Goal: Task Accomplishment & Management: Manage account settings

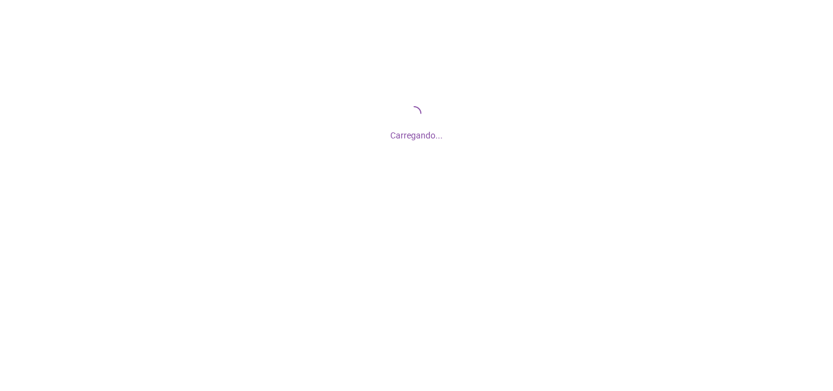
click at [550, 255] on div at bounding box center [416, 195] width 833 height 391
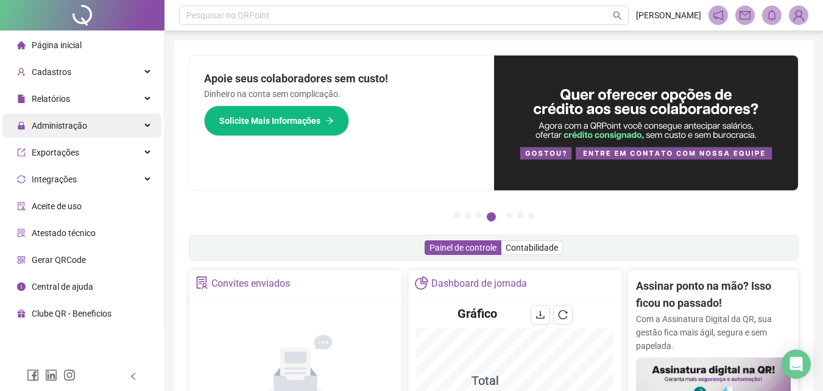
click at [120, 134] on div "Administração" at bounding box center [81, 125] width 159 height 24
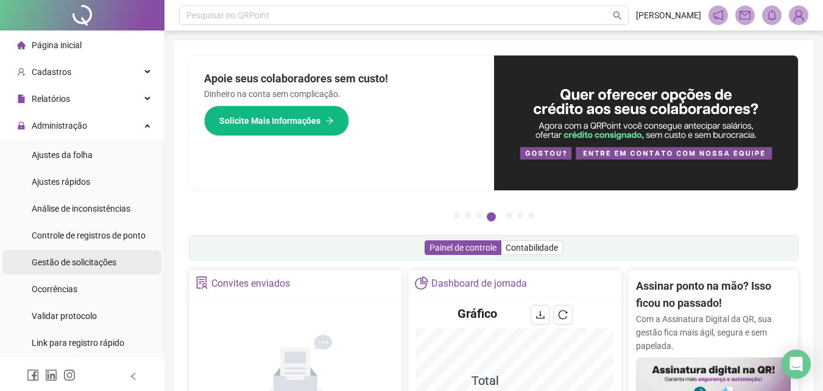
click at [59, 261] on span "Gestão de solicitações" at bounding box center [74, 262] width 85 height 10
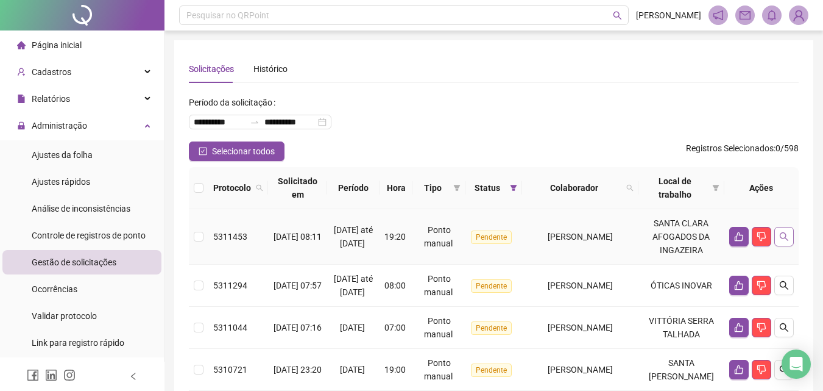
click at [779, 241] on icon "search" at bounding box center [784, 237] width 10 height 10
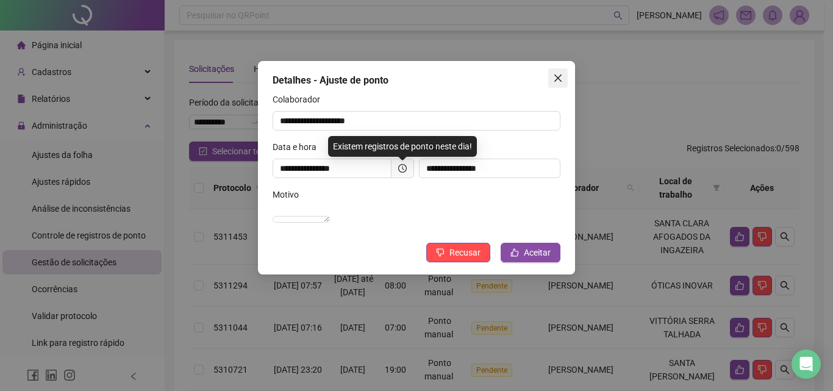
click at [556, 74] on icon "close" at bounding box center [558, 78] width 10 height 10
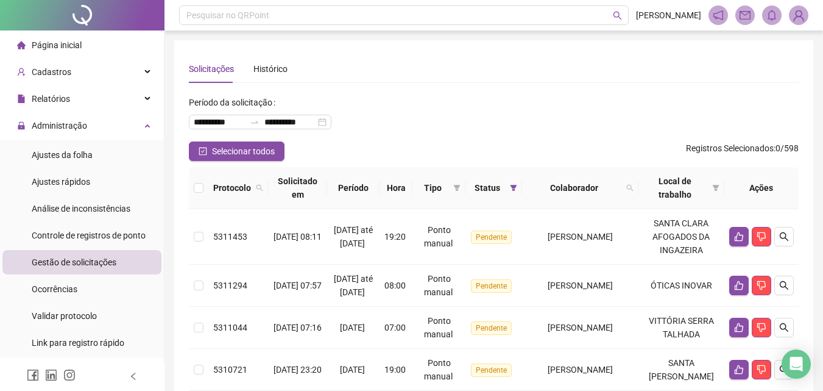
click at [683, 110] on div "**********" at bounding box center [494, 117] width 610 height 49
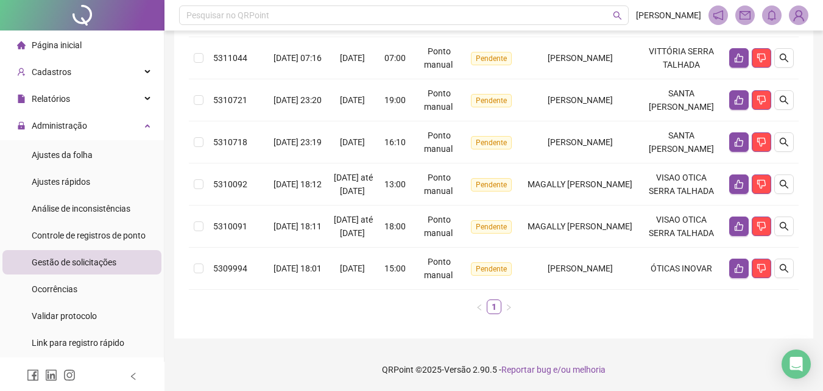
scroll to position [366, 0]
click at [608, 273] on span "[PERSON_NAME]" at bounding box center [580, 268] width 65 height 10
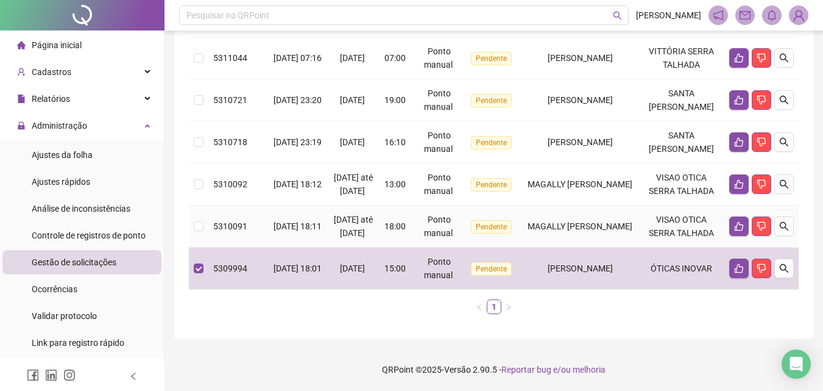
click at [607, 231] on span "MAGALLY [PERSON_NAME]" at bounding box center [580, 226] width 105 height 10
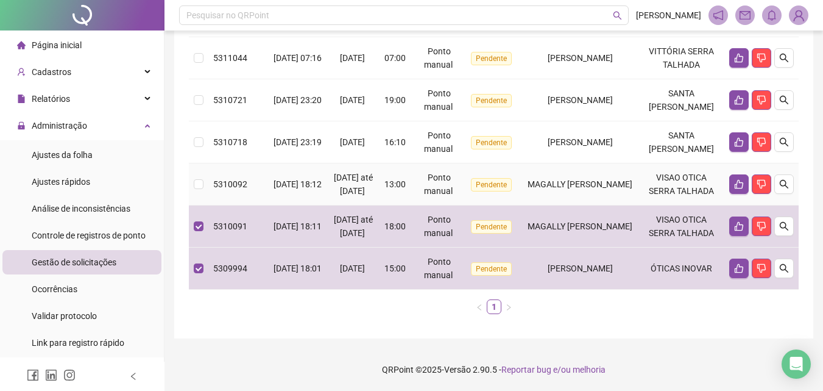
click at [605, 186] on td "MAGALLY [PERSON_NAME]" at bounding box center [580, 184] width 116 height 42
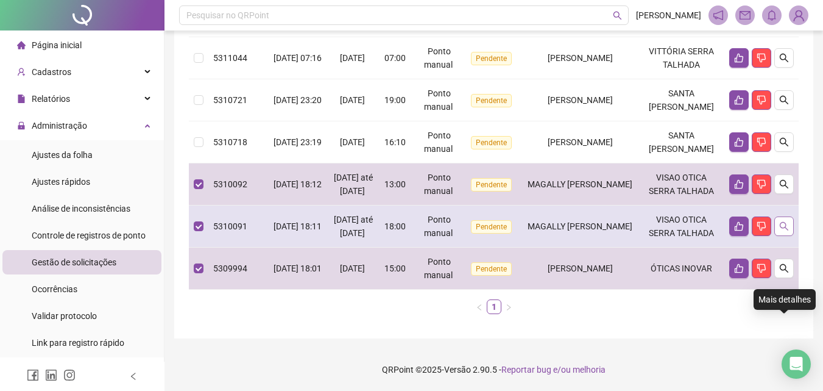
click at [783, 229] on icon "search" at bounding box center [784, 226] width 10 height 10
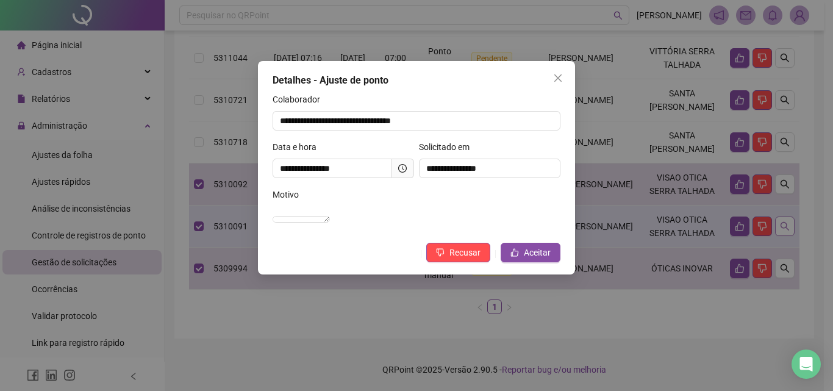
click at [783, 229] on div "**********" at bounding box center [416, 195] width 833 height 391
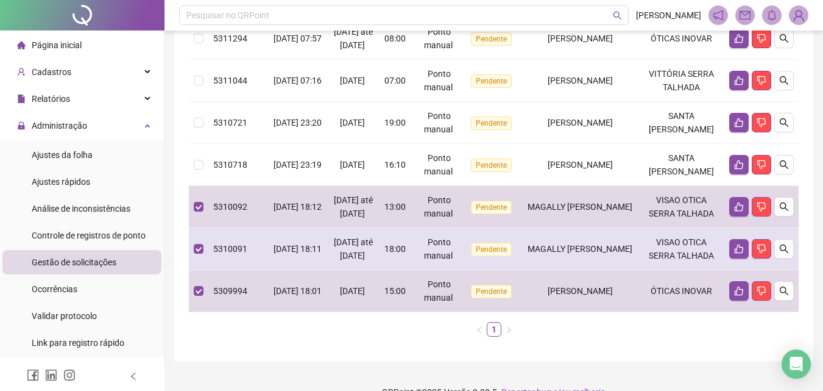
scroll to position [244, 0]
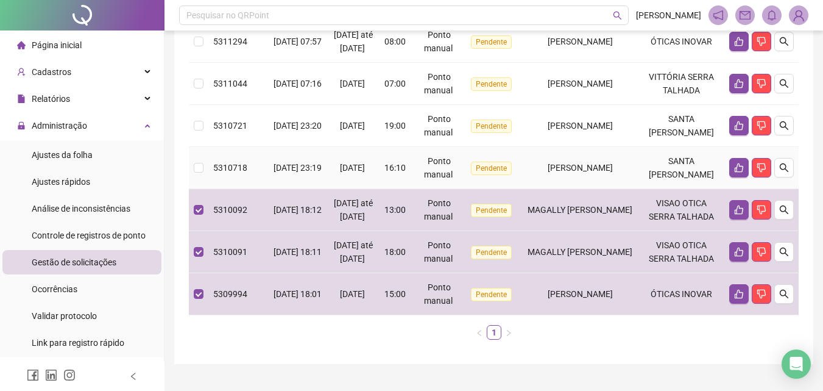
click at [575, 172] on span "[PERSON_NAME]" at bounding box center [580, 168] width 65 height 10
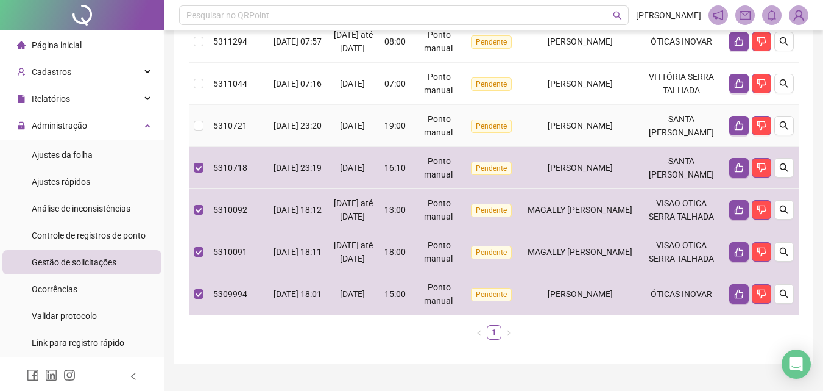
click at [573, 130] on span "[PERSON_NAME]" at bounding box center [580, 126] width 65 height 10
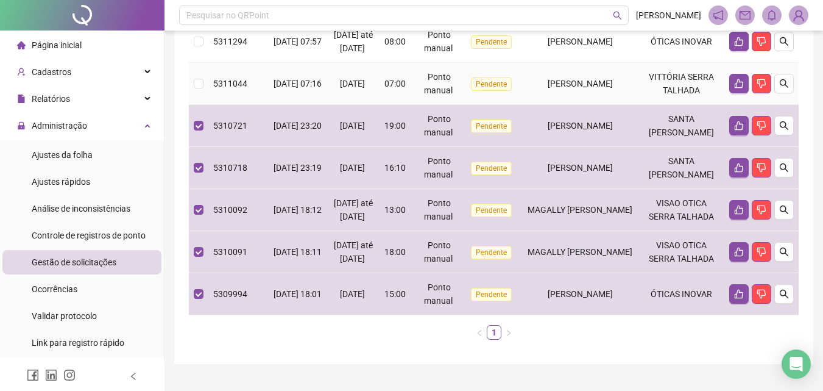
click at [574, 105] on td "[PERSON_NAME]" at bounding box center [580, 84] width 116 height 42
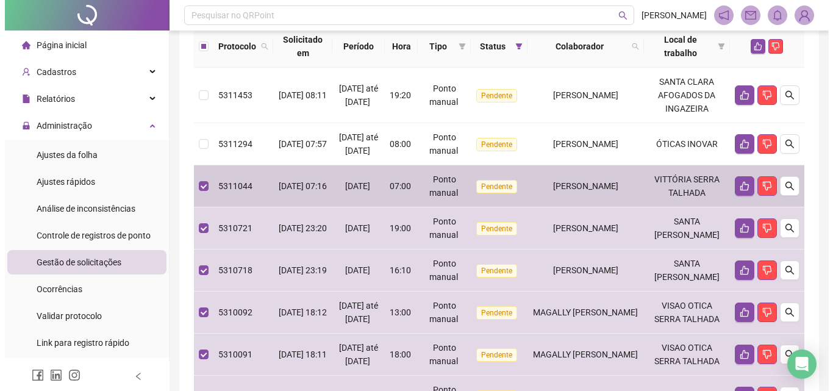
scroll to position [122, 0]
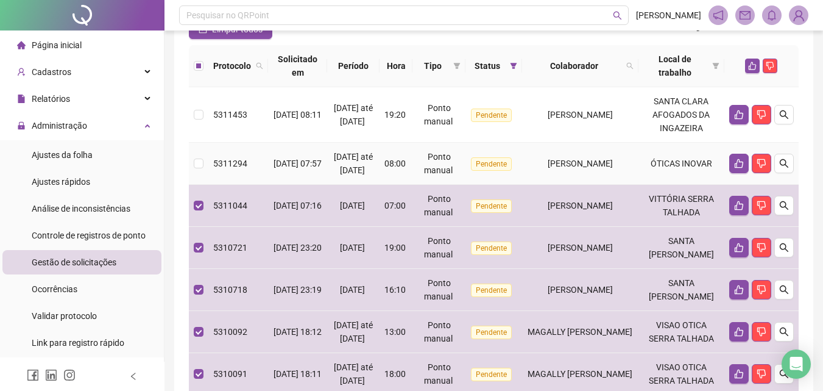
click at [580, 168] on span "[PERSON_NAME]" at bounding box center [580, 163] width 65 height 10
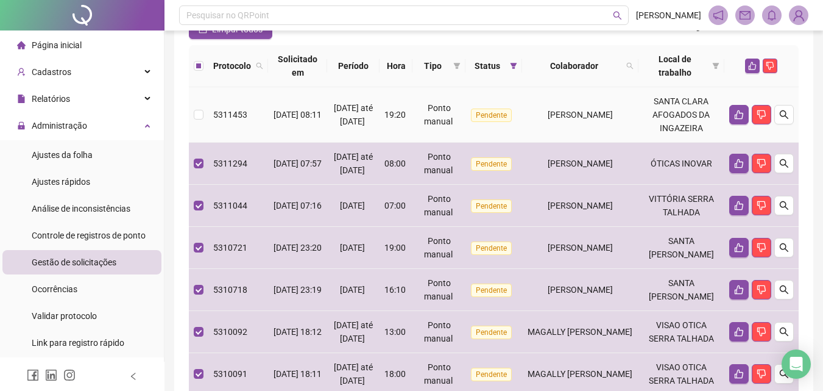
click at [592, 143] on td "[PERSON_NAME]" at bounding box center [580, 114] width 116 height 55
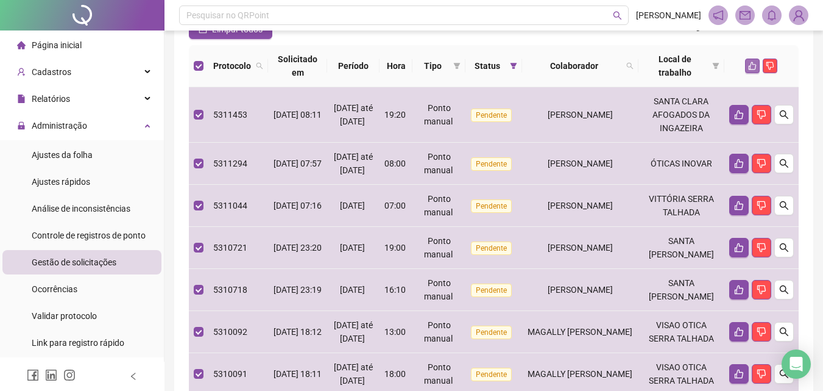
click at [756, 63] on icon "like" at bounding box center [752, 66] width 9 height 9
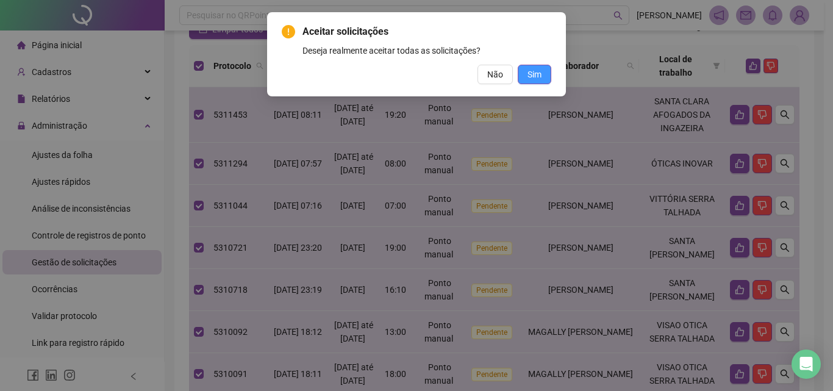
click at [549, 74] on button "Sim" at bounding box center [534, 75] width 34 height 20
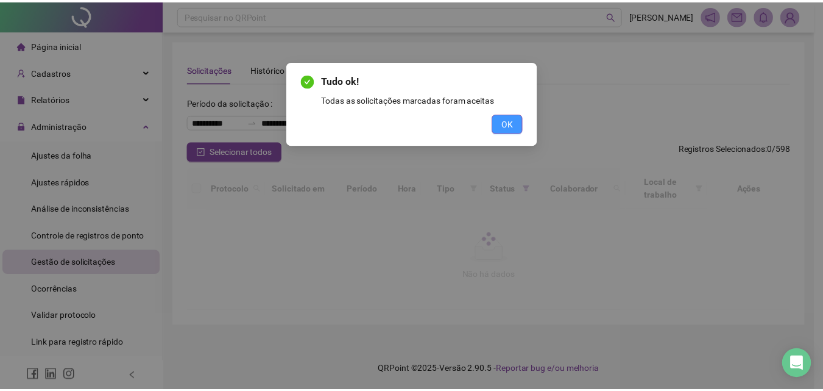
scroll to position [0, 0]
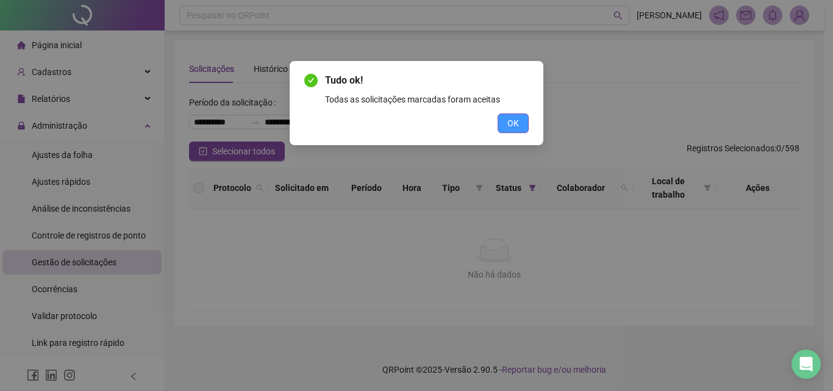
click at [521, 119] on button "OK" at bounding box center [512, 123] width 31 height 20
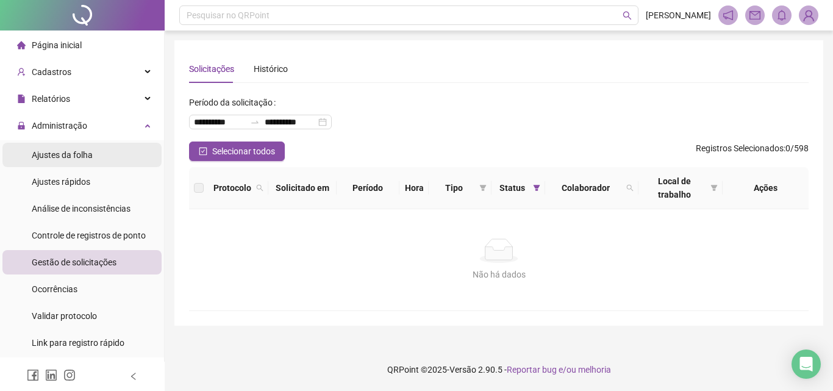
click at [82, 154] on span "Ajustes da folha" at bounding box center [62, 155] width 61 height 10
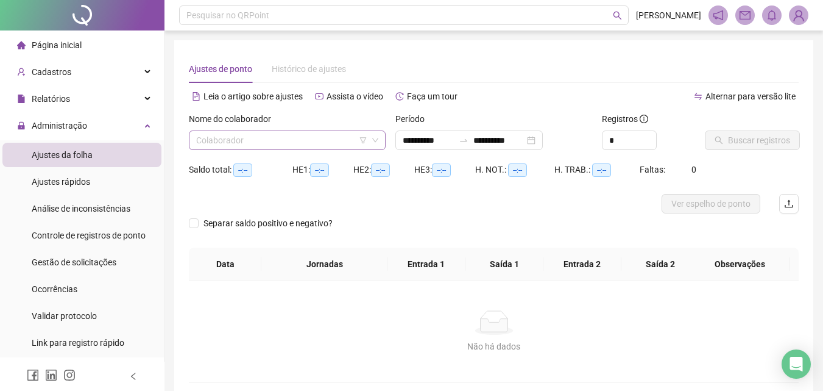
click at [260, 137] on input "search" at bounding box center [281, 140] width 171 height 18
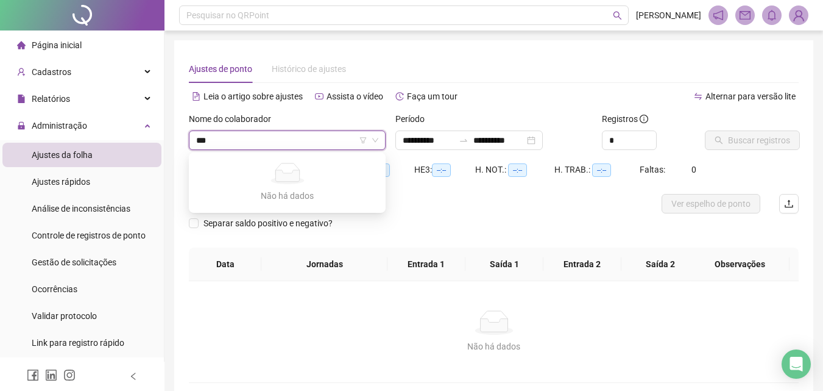
type input "****"
type input "**********"
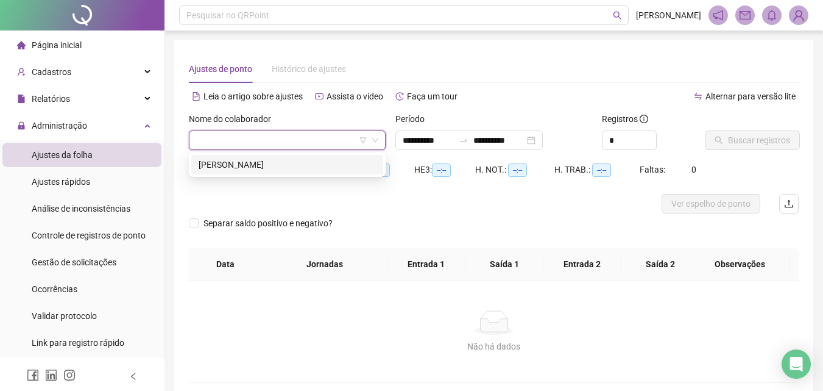
click at [260, 149] on div "Colaborador" at bounding box center [287, 140] width 197 height 20
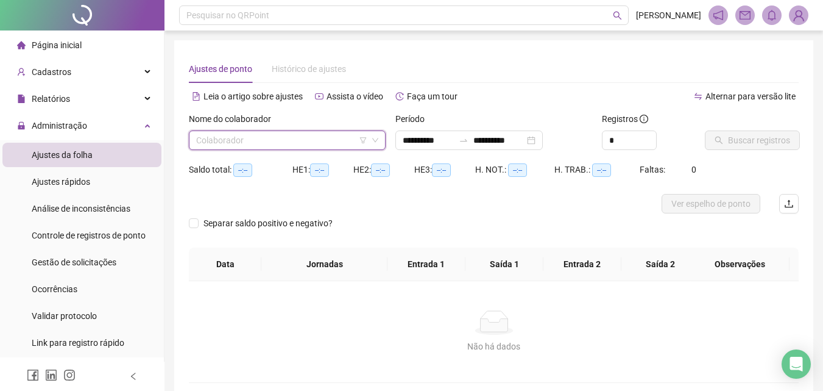
click at [260, 162] on div "Saldo total: --:--" at bounding box center [241, 170] width 104 height 20
click at [261, 128] on div "Nome do colaborador" at bounding box center [287, 121] width 197 height 18
click at [259, 143] on input "search" at bounding box center [281, 140] width 171 height 18
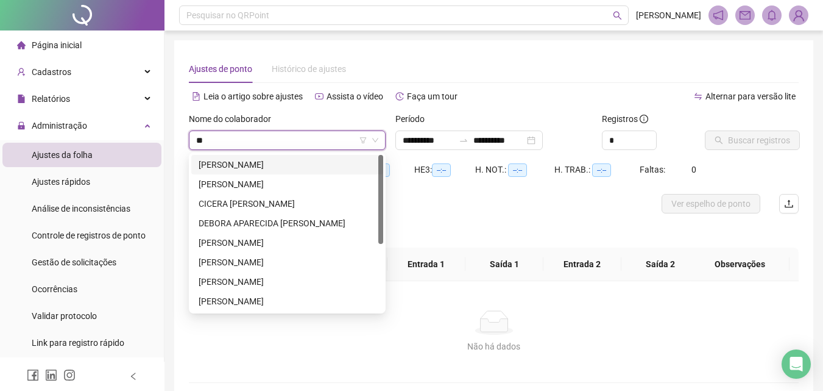
type input "***"
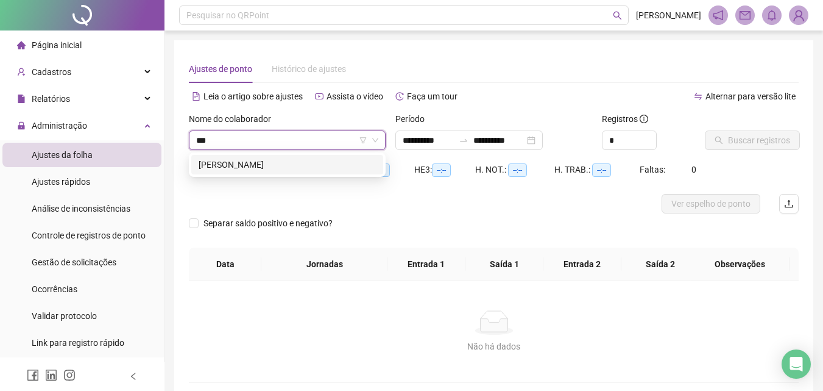
click at [258, 160] on div "[PERSON_NAME]" at bounding box center [287, 164] width 177 height 13
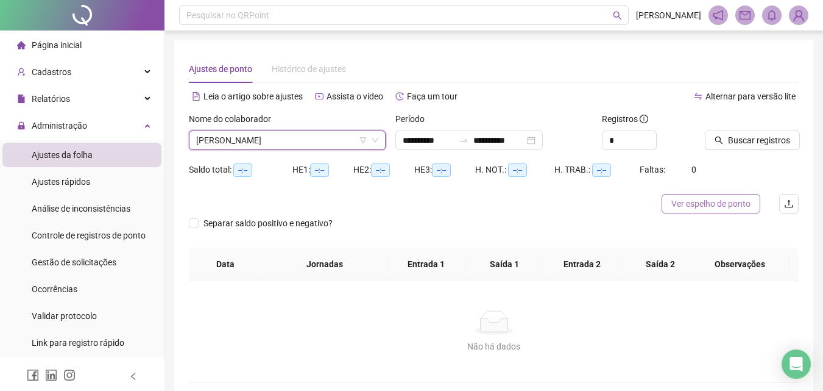
click at [701, 208] on span "Ver espelho de ponto" at bounding box center [711, 203] width 79 height 13
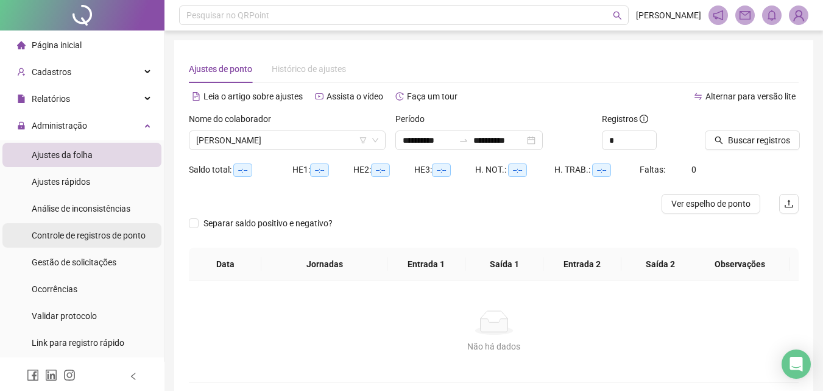
click at [75, 232] on span "Controle de registros de ponto" at bounding box center [89, 235] width 114 height 10
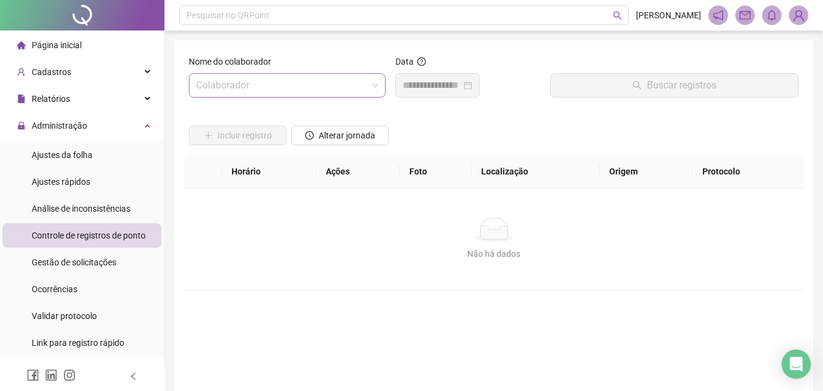
click at [238, 79] on input "search" at bounding box center [281, 85] width 171 height 23
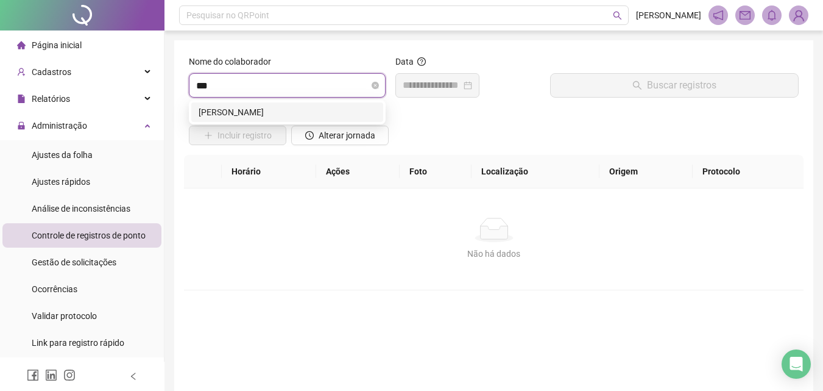
type input "****"
click at [254, 109] on div "[PERSON_NAME]" at bounding box center [287, 111] width 177 height 13
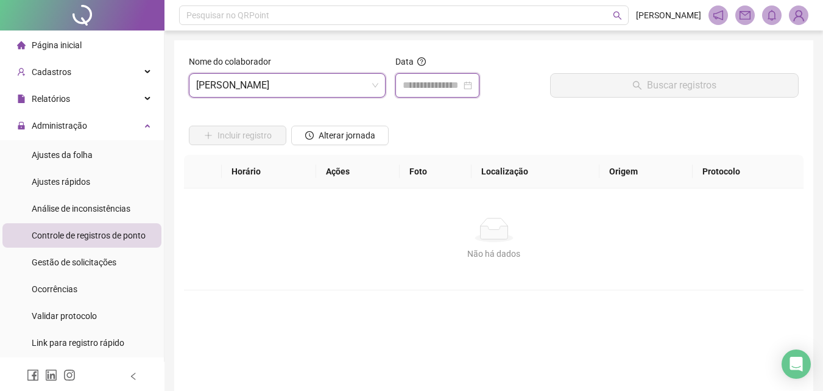
click at [424, 85] on input at bounding box center [432, 85] width 59 height 15
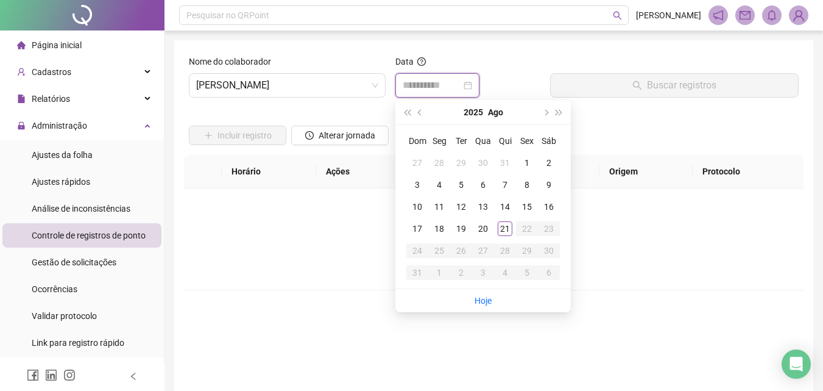
type input "**********"
click at [502, 227] on div "21" at bounding box center [505, 228] width 15 height 15
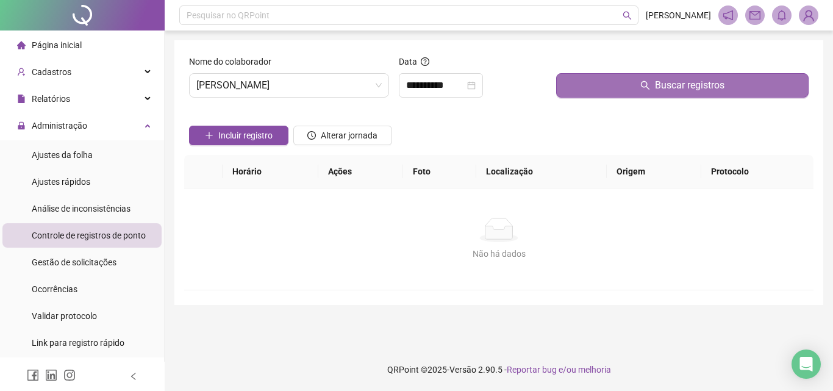
click at [616, 88] on button "Buscar registros" at bounding box center [682, 85] width 252 height 24
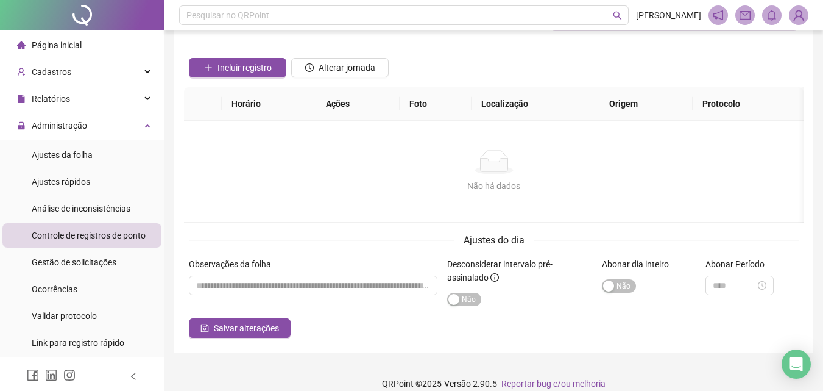
scroll to position [82, 0]
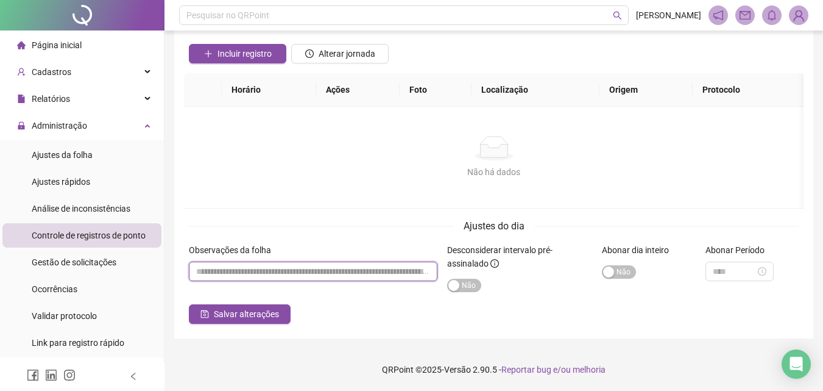
click at [330, 269] on input "textarea" at bounding box center [313, 271] width 249 height 20
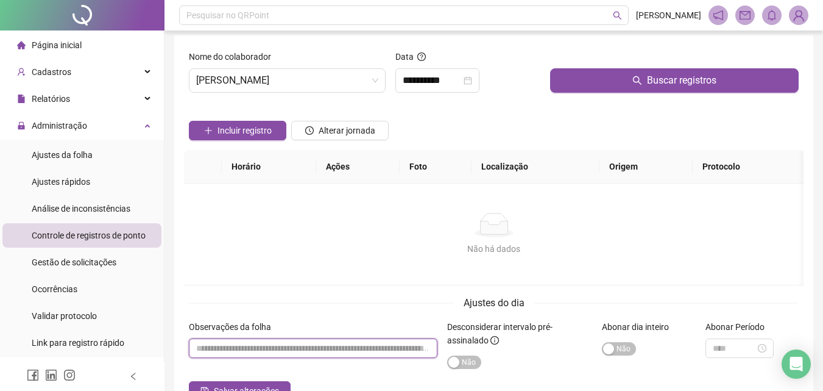
scroll to position [0, 0]
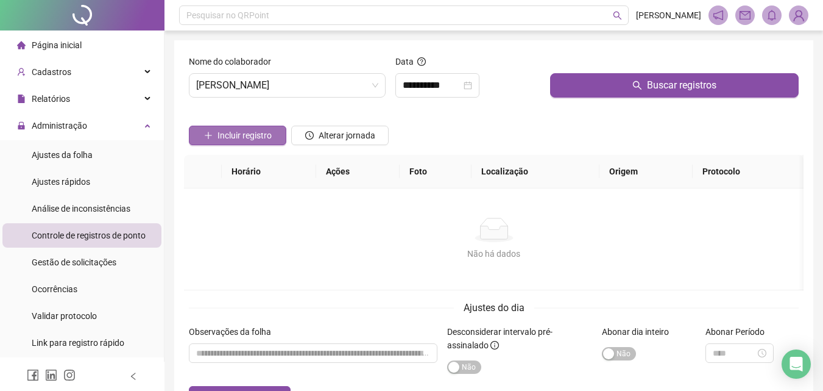
click at [258, 139] on span "Incluir registro" at bounding box center [245, 135] width 54 height 13
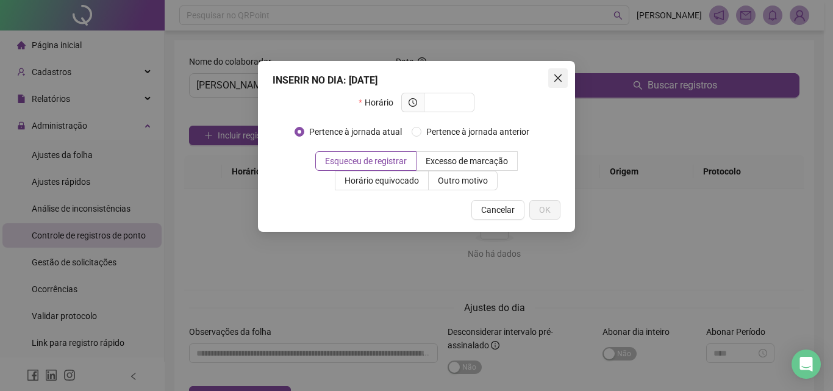
click at [558, 80] on icon "close" at bounding box center [558, 78] width 10 height 10
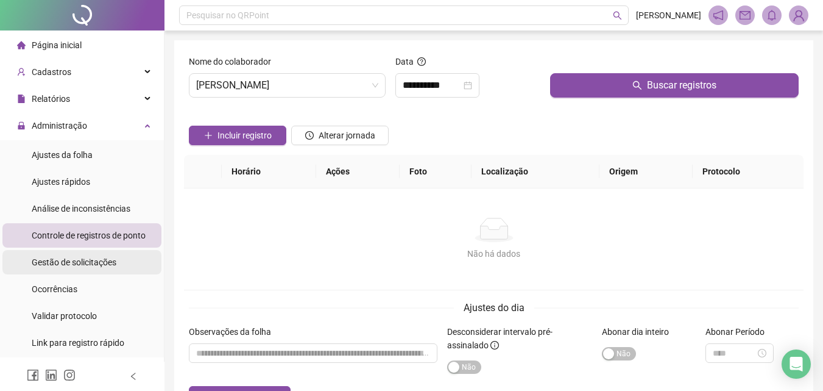
click at [124, 265] on li "Gestão de solicitações" at bounding box center [81, 262] width 159 height 24
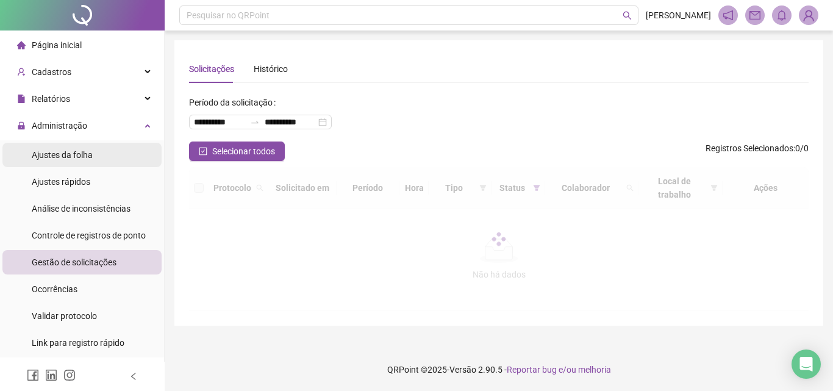
click at [73, 155] on span "Ajustes da folha" at bounding box center [62, 155] width 61 height 10
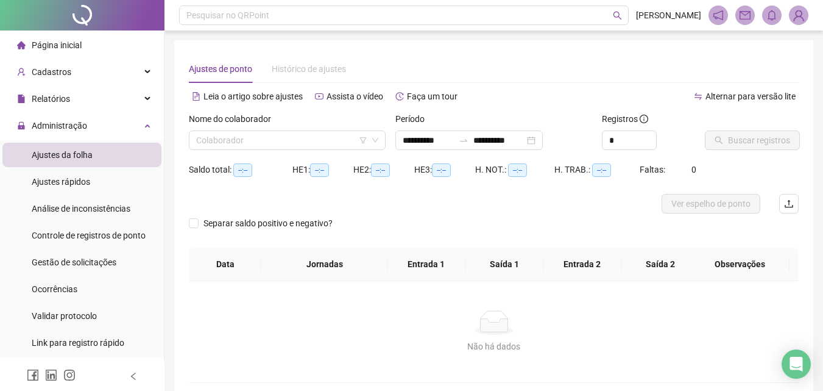
type input "**********"
click at [318, 133] on input "search" at bounding box center [281, 140] width 171 height 18
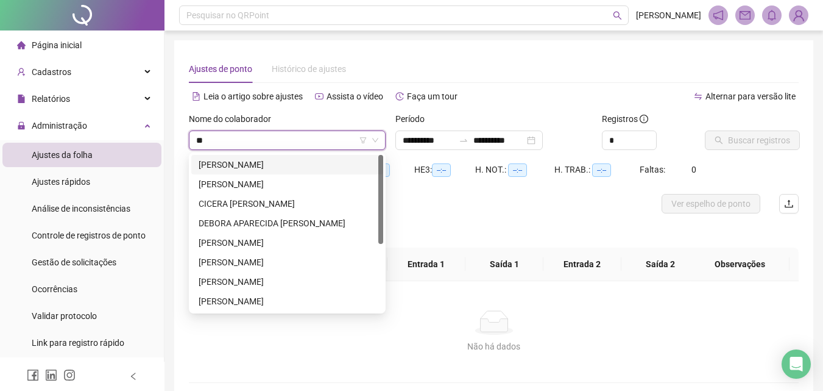
type input "***"
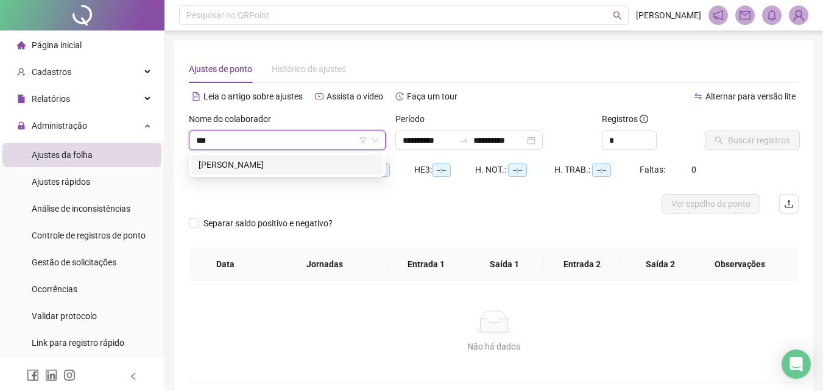
click at [314, 158] on div "[PERSON_NAME]" at bounding box center [287, 164] width 177 height 13
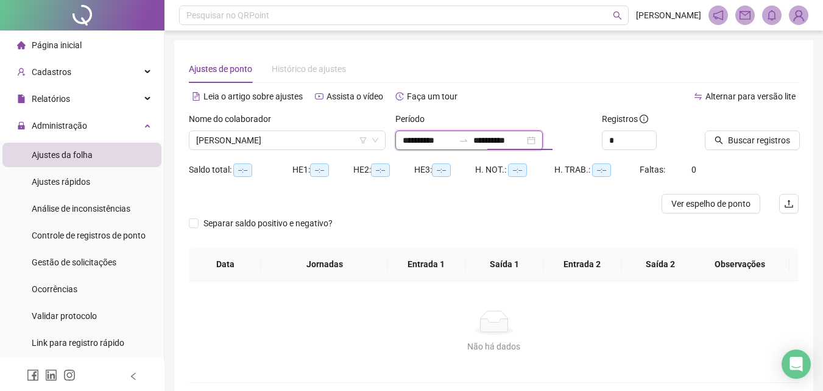
click at [490, 139] on input "**********" at bounding box center [499, 139] width 51 height 13
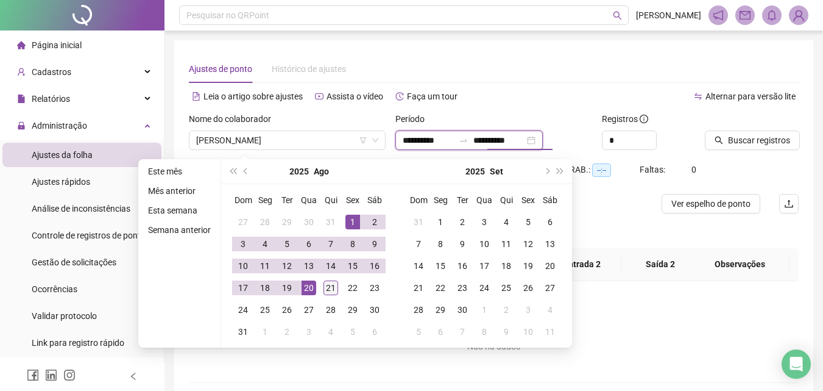
type input "**********"
click at [322, 285] on td "21" at bounding box center [331, 288] width 22 height 22
type input "**********"
click at [734, 147] on button "Buscar registros" at bounding box center [752, 140] width 95 height 20
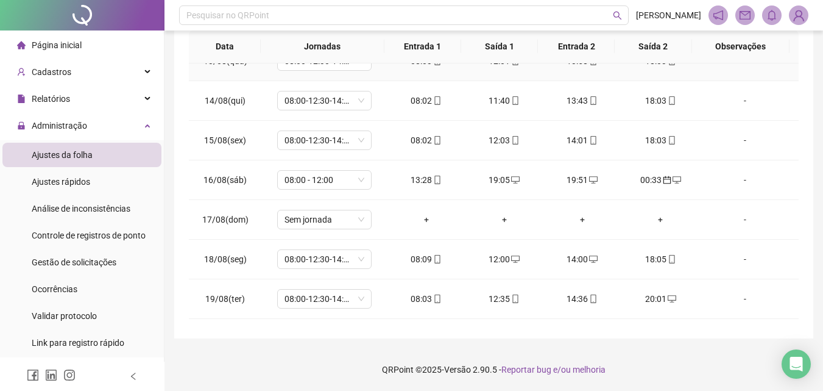
scroll to position [572, 0]
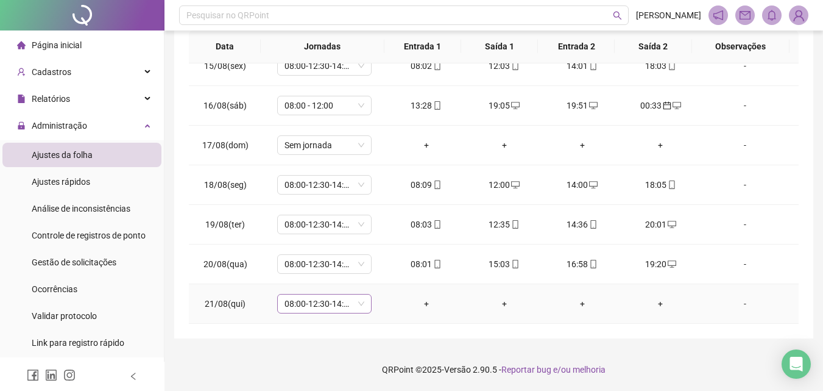
click at [347, 303] on span "08:00-12:30-14:30-18:00" at bounding box center [325, 303] width 80 height 18
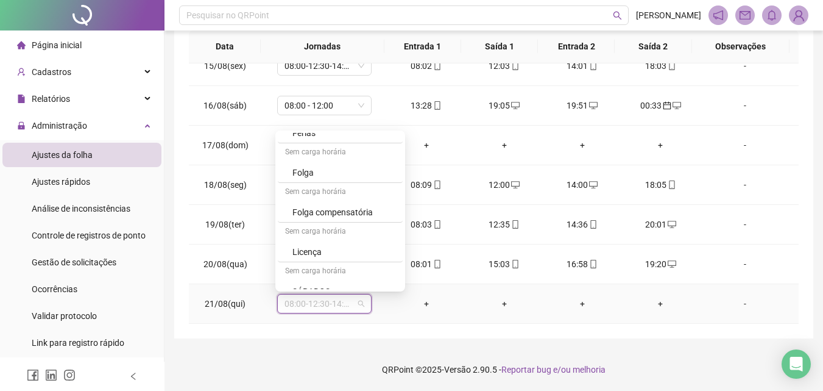
scroll to position [834, 0]
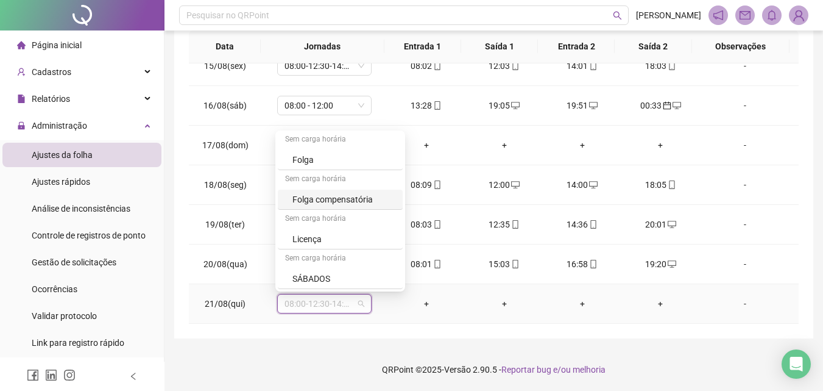
click at [355, 193] on div "Folga compensatória" at bounding box center [344, 199] width 103 height 13
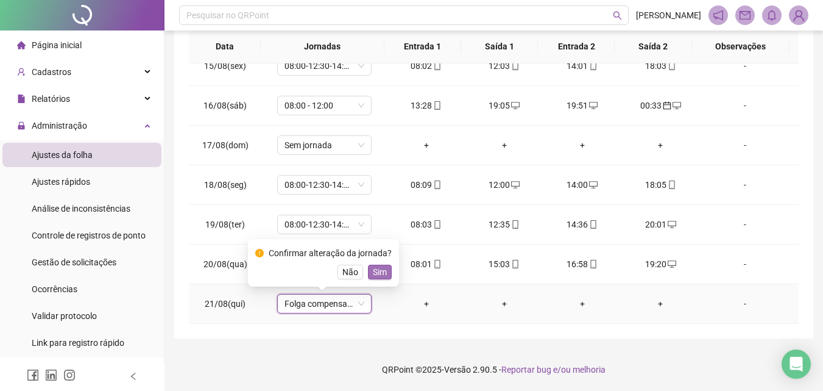
click at [380, 266] on span "Sim" at bounding box center [380, 271] width 14 height 13
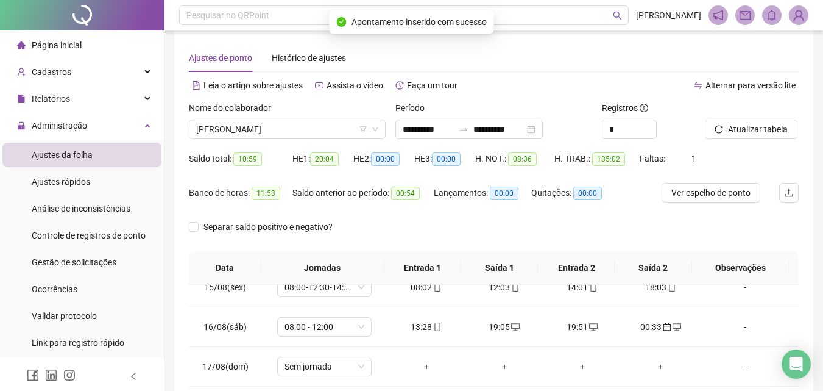
scroll to position [0, 0]
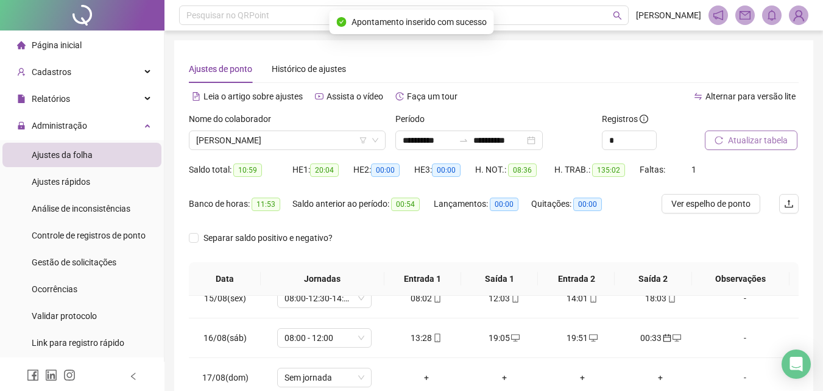
click at [758, 141] on span "Atualizar tabela" at bounding box center [758, 139] width 60 height 13
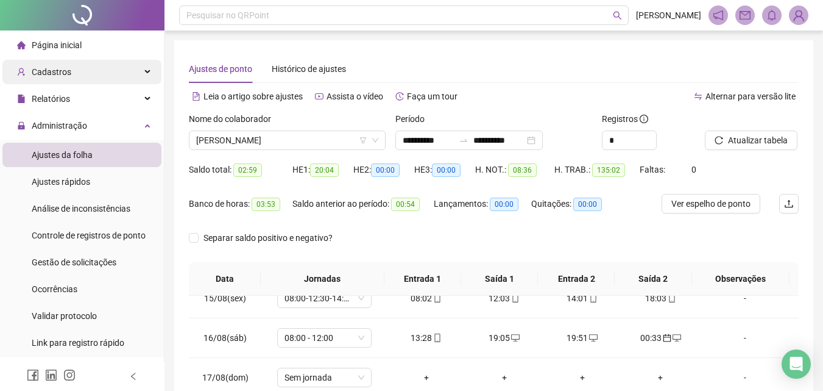
click at [91, 68] on div "Cadastros" at bounding box center [81, 72] width 159 height 24
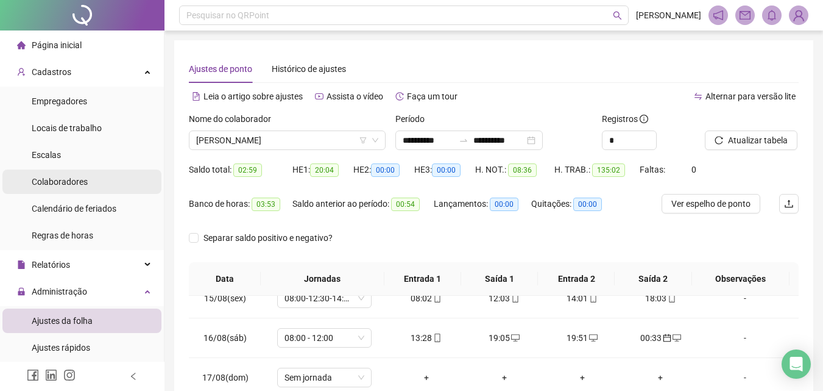
click at [87, 177] on li "Colaboradores" at bounding box center [81, 181] width 159 height 24
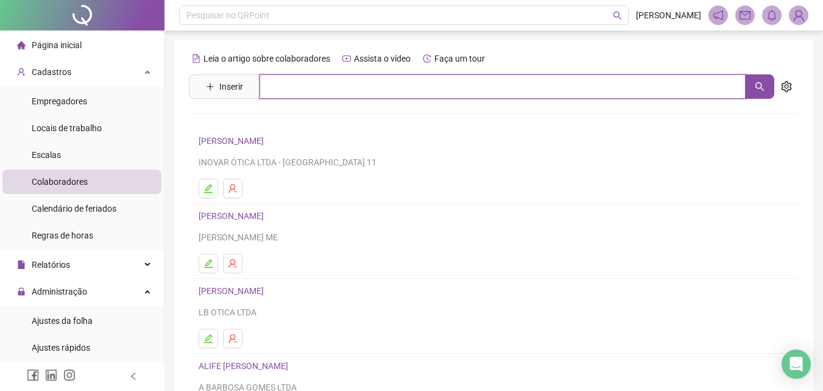
click at [304, 89] on input "text" at bounding box center [503, 86] width 486 height 24
type input "********"
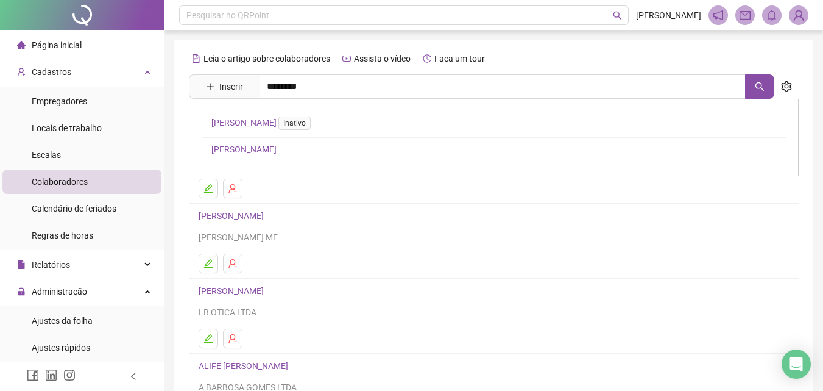
click at [277, 149] on link "[PERSON_NAME]" at bounding box center [243, 149] width 65 height 10
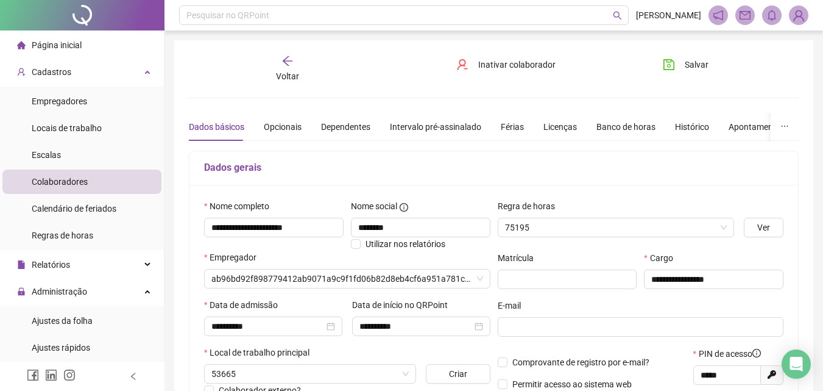
type input "*****"
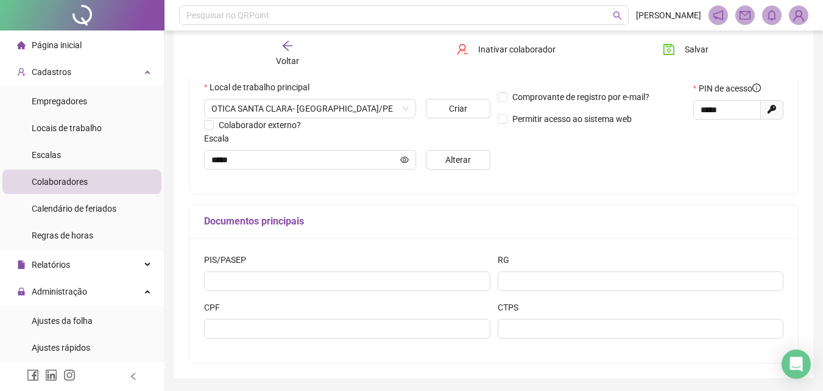
scroll to position [244, 0]
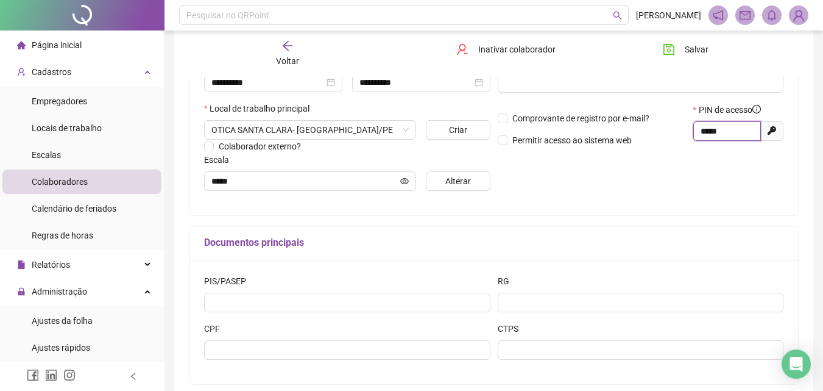
drag, startPoint x: 731, startPoint y: 132, endPoint x: 631, endPoint y: 129, distance: 100.0
click at [631, 129] on div "Comprovante de registro por e-mail? Permitir acesso ao sistema web PIN de acess…" at bounding box center [641, 129] width 294 height 52
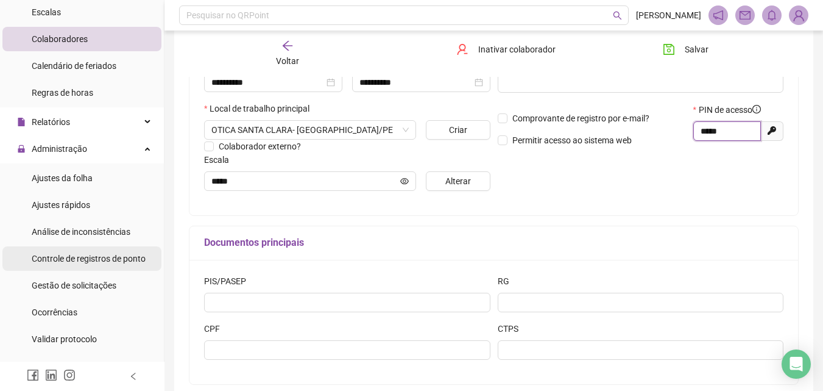
scroll to position [183, 0]
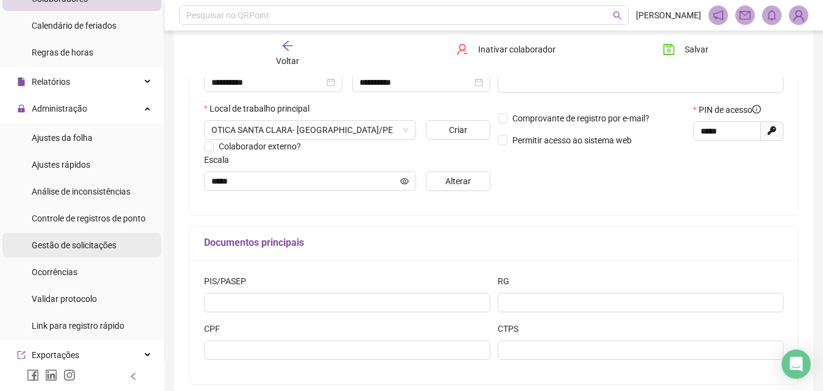
click at [105, 250] on span "Gestão de solicitações" at bounding box center [74, 245] width 85 height 10
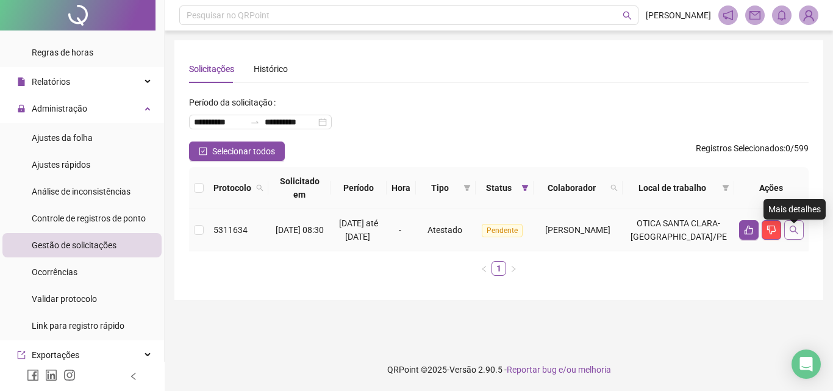
click at [794, 235] on icon "search" at bounding box center [794, 230] width 10 height 10
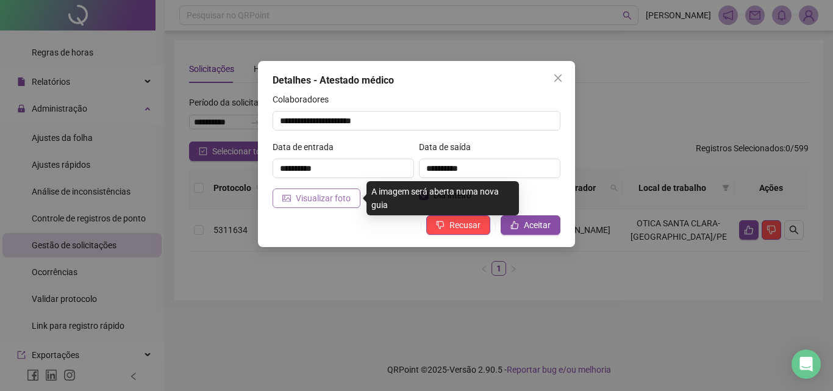
click at [341, 199] on span "Visualizar foto" at bounding box center [323, 197] width 55 height 13
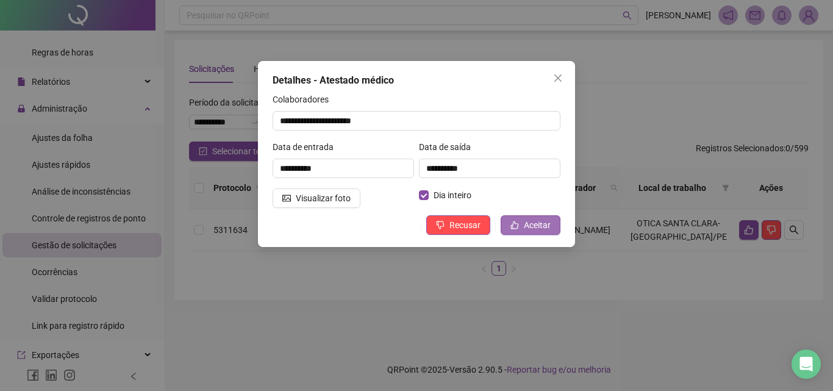
click at [531, 230] on span "Aceitar" at bounding box center [537, 224] width 27 height 13
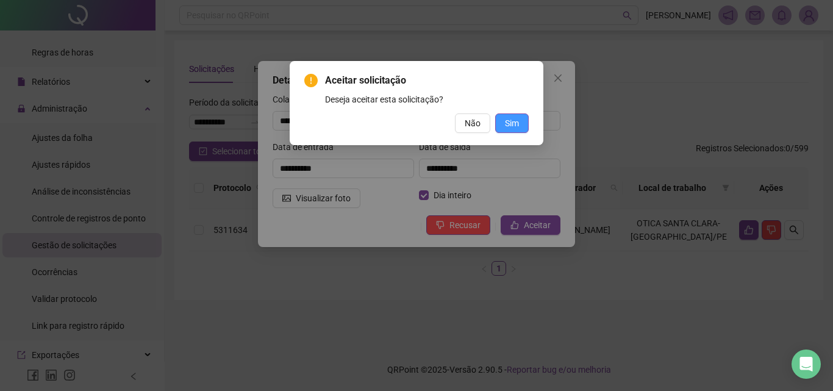
click at [513, 118] on span "Sim" at bounding box center [512, 122] width 14 height 13
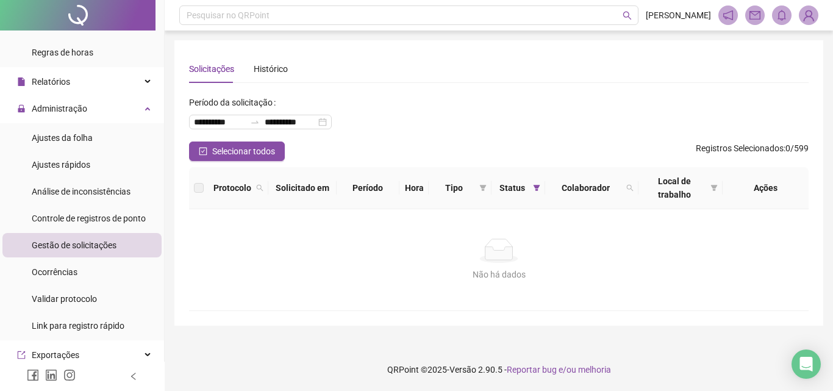
click at [489, 57] on div "Solicitações Histórico" at bounding box center [498, 69] width 619 height 28
click at [137, 221] on span "Controle de registros de ponto" at bounding box center [89, 218] width 114 height 10
click at [132, 243] on li "Gestão de solicitações" at bounding box center [81, 245] width 159 height 24
